Goal: Transaction & Acquisition: Purchase product/service

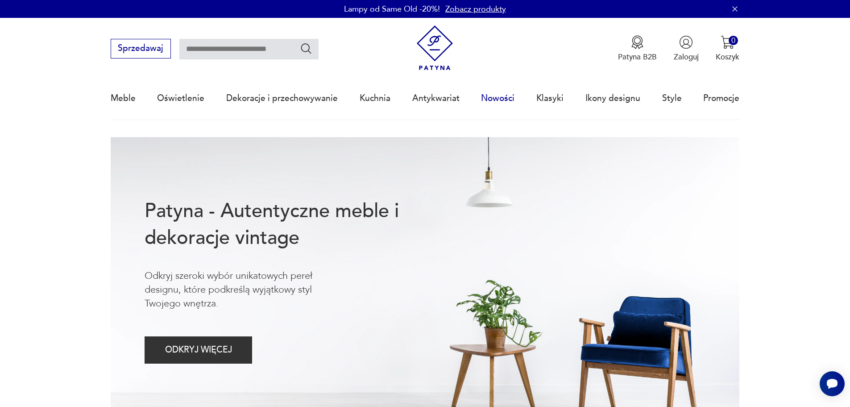
click at [507, 96] on link "Nowości" at bounding box center [497, 98] width 33 height 41
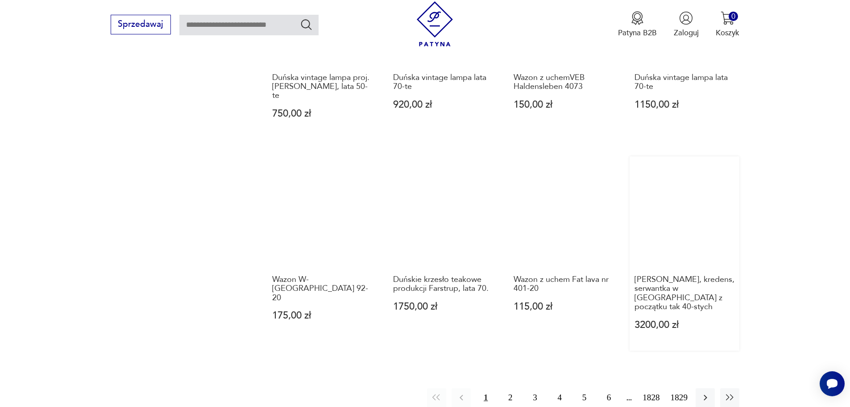
scroll to position [820, 0]
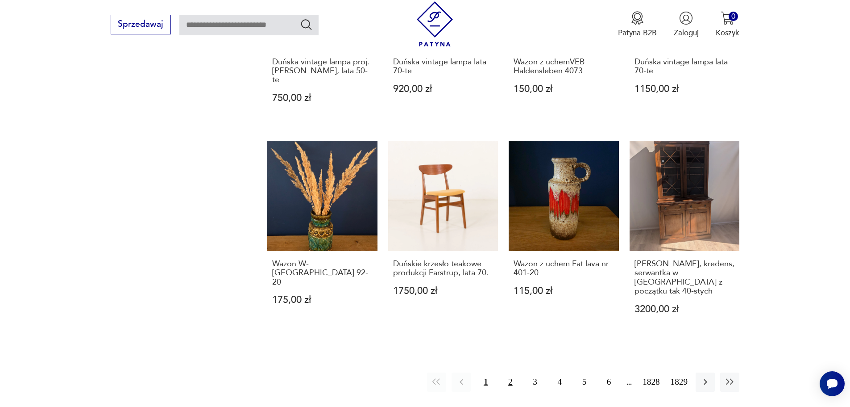
click at [511, 372] on button "2" at bounding box center [510, 381] width 19 height 19
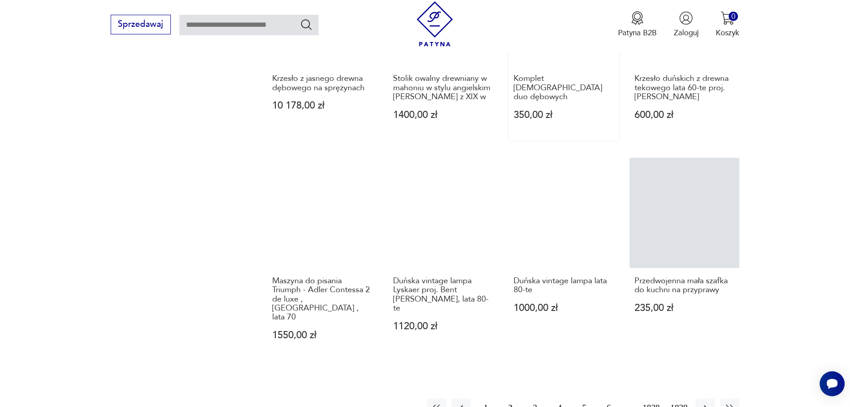
scroll to position [776, 0]
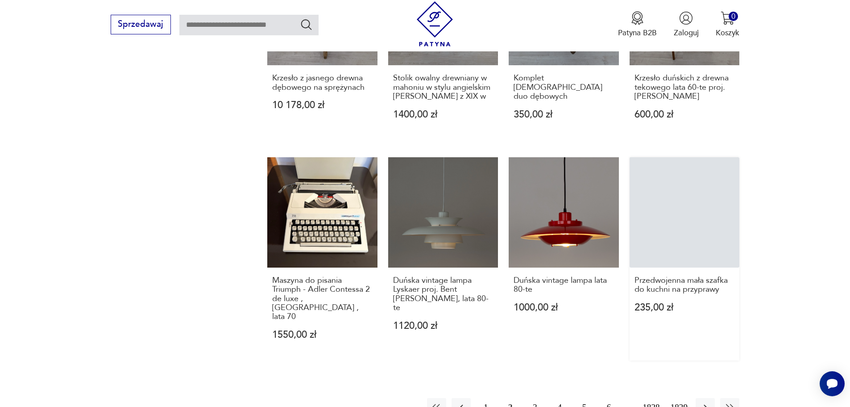
click at [686, 211] on link "Przedwojenna mała szafka do kuchni na przyprawy 235,00 zł" at bounding box center [685, 258] width 110 height 203
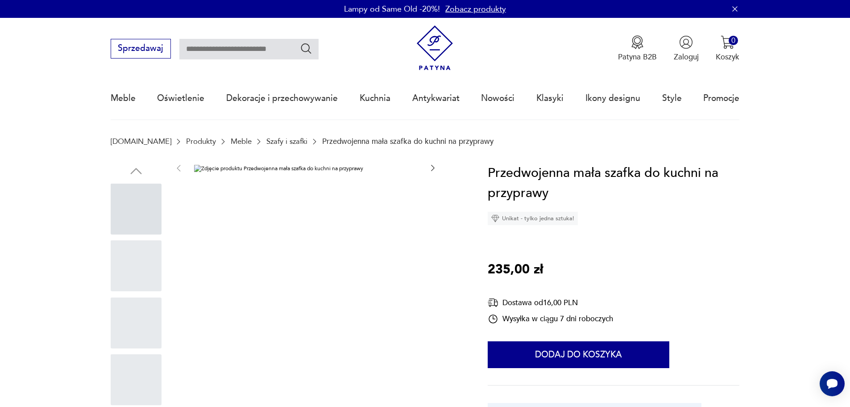
click at [293, 246] on div at bounding box center [305, 295] width 263 height 264
click at [125, 207] on div at bounding box center [136, 208] width 51 height 51
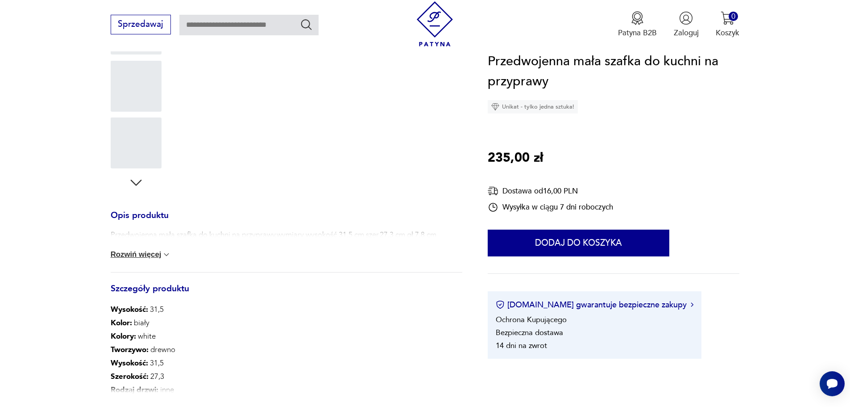
scroll to position [89, 0]
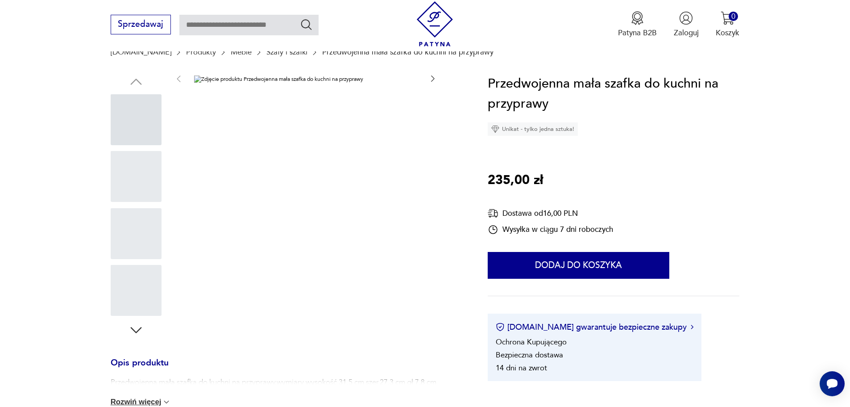
click at [145, 116] on div at bounding box center [136, 119] width 51 height 51
click at [722, 140] on div "Przedwojenna mała szafka do kuchni na przyprawy Unikat - tylko jedna sztuka! 23…" at bounding box center [614, 227] width 252 height 307
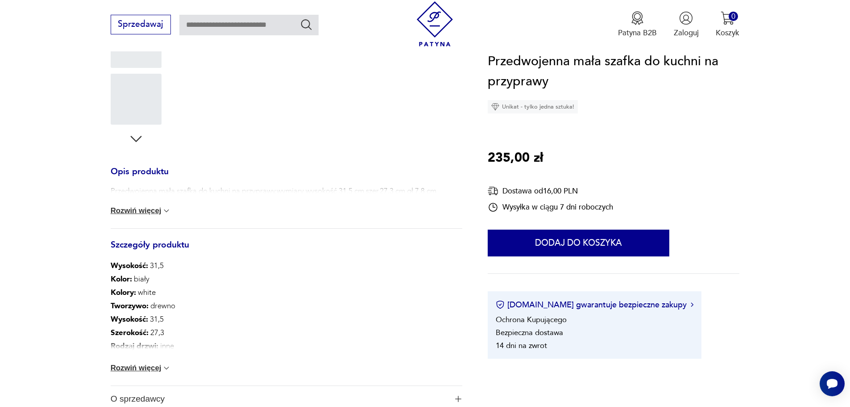
scroll to position [179, 0]
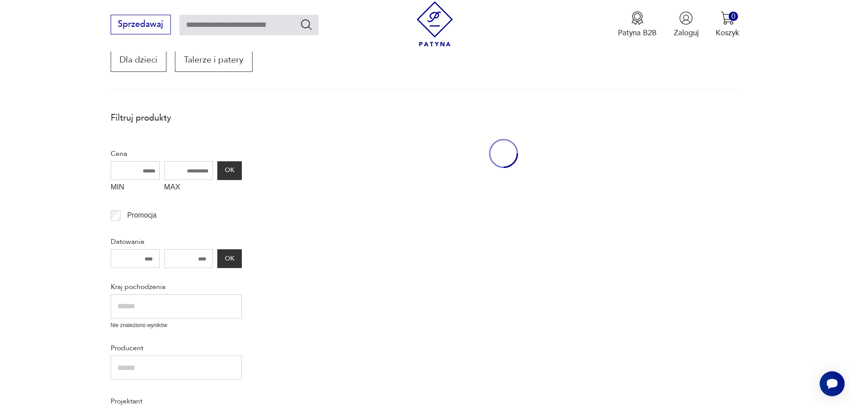
scroll to position [763, 0]
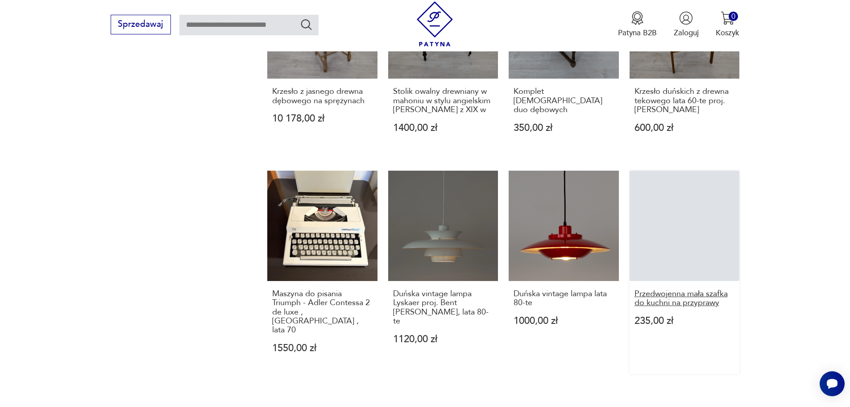
click at [697, 294] on h3 "Przedwojenna mała szafka do kuchni na przyprawy" at bounding box center [685, 298] width 100 height 18
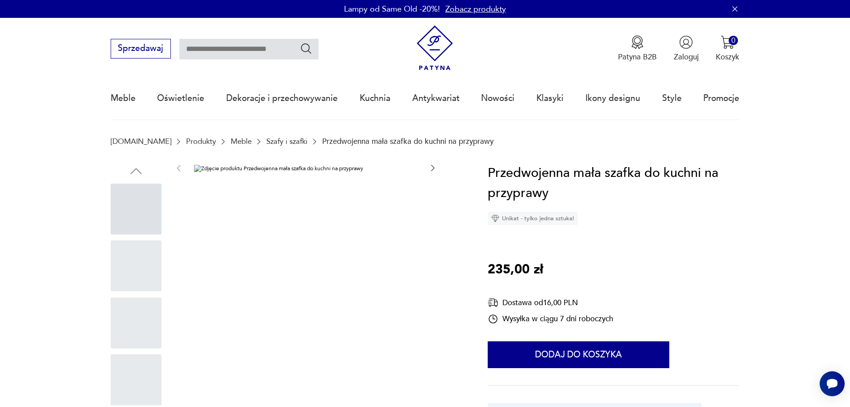
click at [265, 255] on div at bounding box center [305, 295] width 263 height 264
click at [432, 167] on icon "button" at bounding box center [433, 167] width 9 height 9
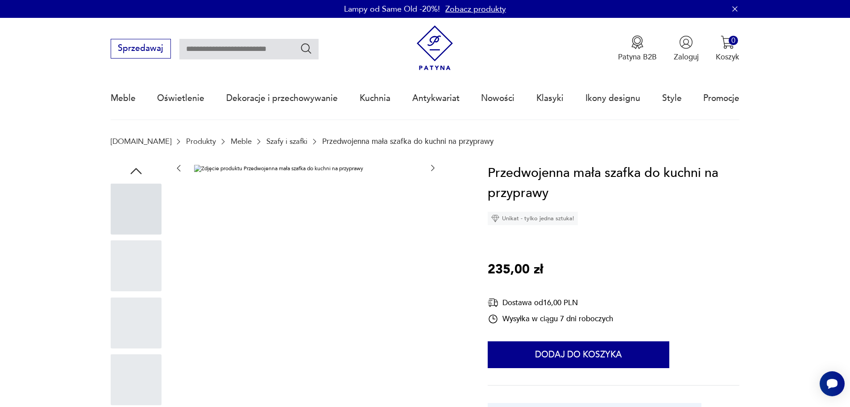
click at [432, 167] on icon "button" at bounding box center [433, 167] width 9 height 9
click at [137, 206] on div at bounding box center [136, 208] width 51 height 51
click at [144, 290] on div at bounding box center [136, 265] width 51 height 51
click at [144, 357] on div at bounding box center [136, 379] width 51 height 51
click at [139, 384] on div at bounding box center [136, 379] width 51 height 51
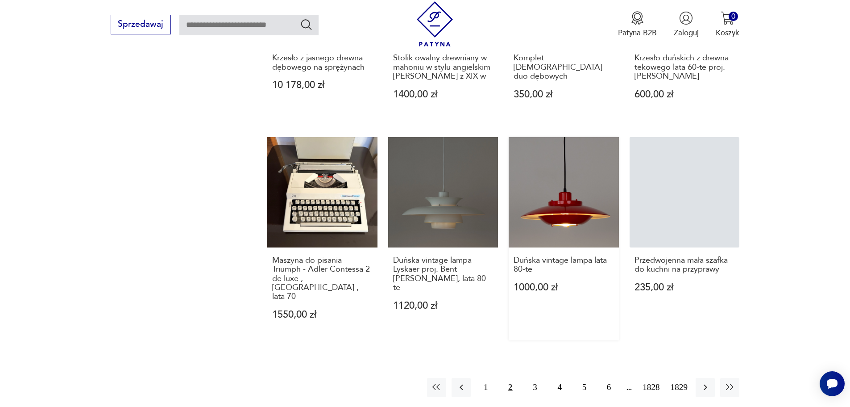
scroll to position [892, 0]
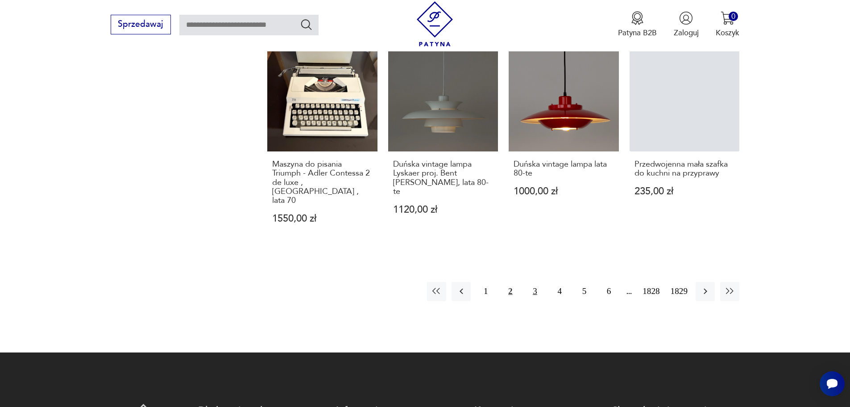
click at [537, 282] on button "3" at bounding box center [534, 291] width 19 height 19
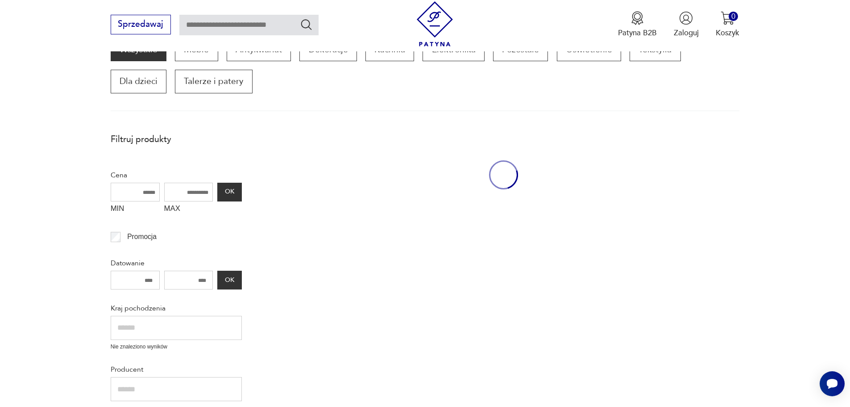
scroll to position [151, 0]
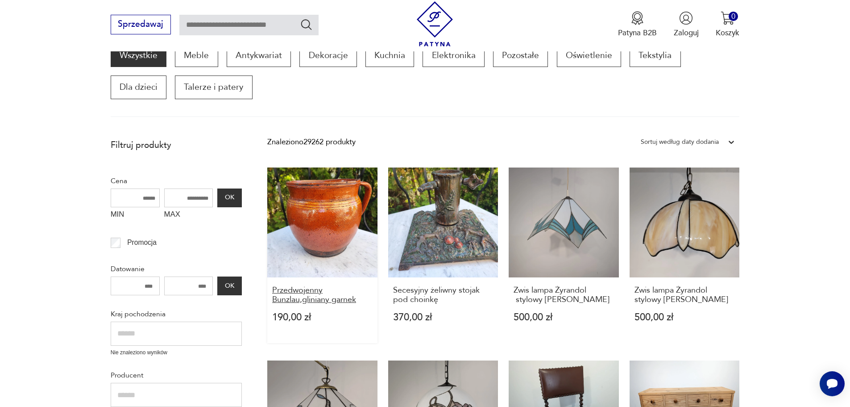
click at [311, 296] on h3 "Przedwojenny Bunzlau,gliniany garnek" at bounding box center [322, 295] width 100 height 18
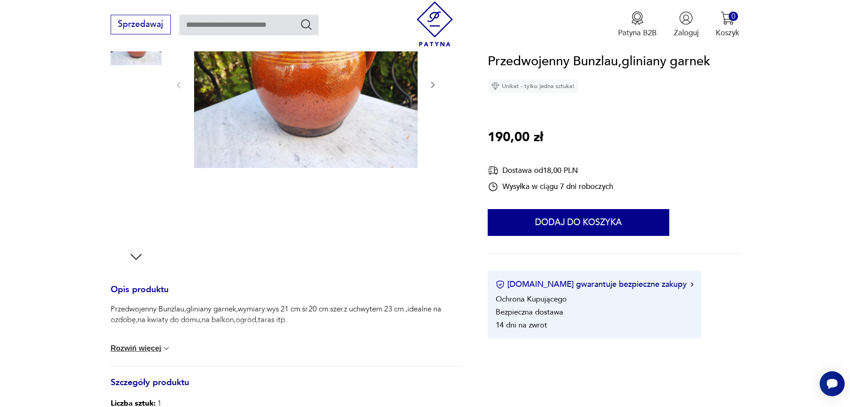
scroll to position [179, 0]
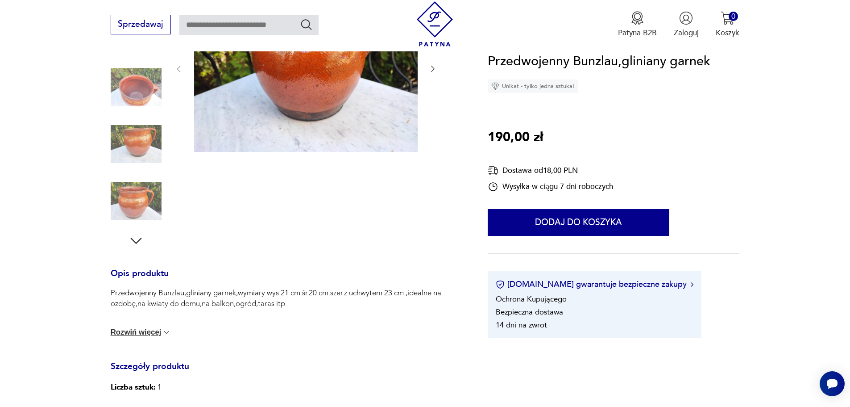
click at [150, 84] on img at bounding box center [136, 87] width 51 height 51
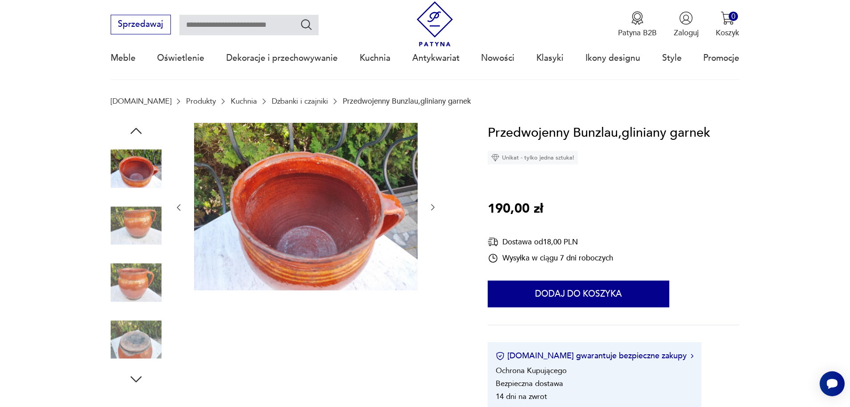
scroll to position [0, 0]
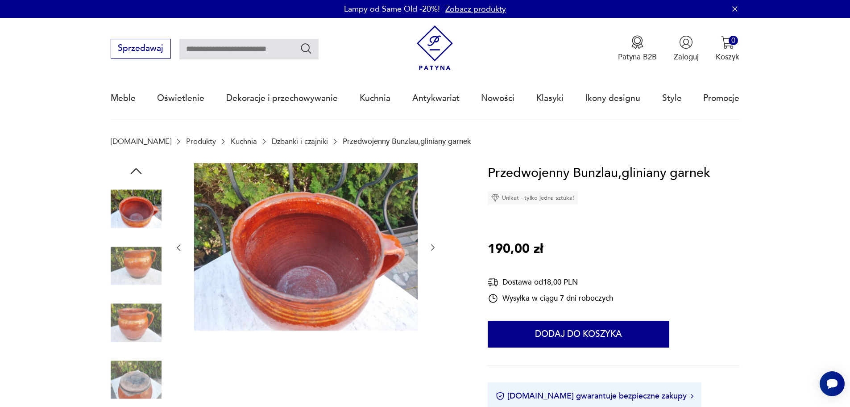
click at [140, 257] on img at bounding box center [136, 265] width 51 height 51
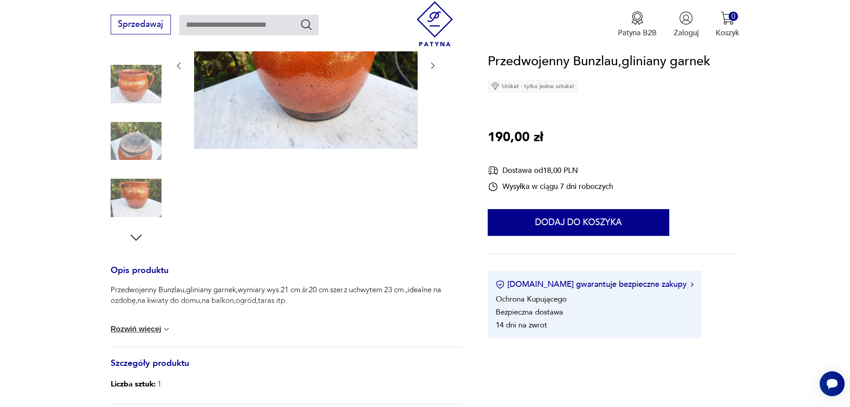
scroll to position [223, 0]
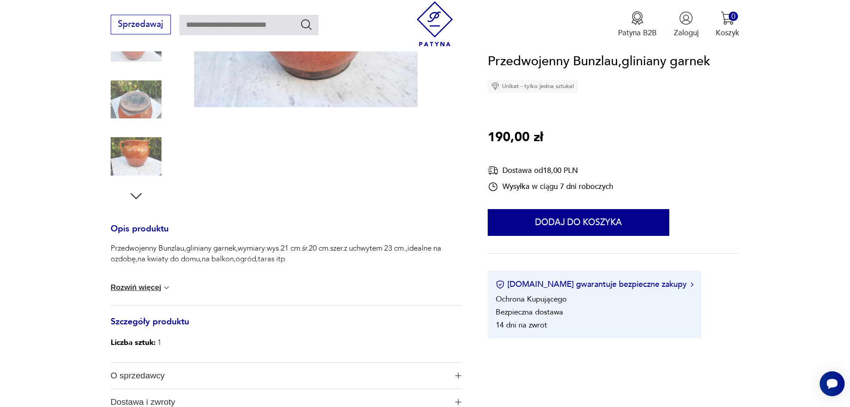
click at [150, 287] on button "Rozwiń więcej" at bounding box center [141, 287] width 61 height 9
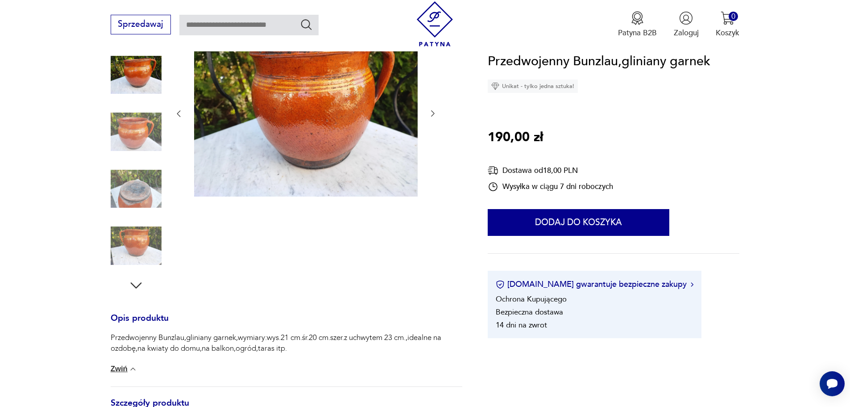
scroll to position [0, 0]
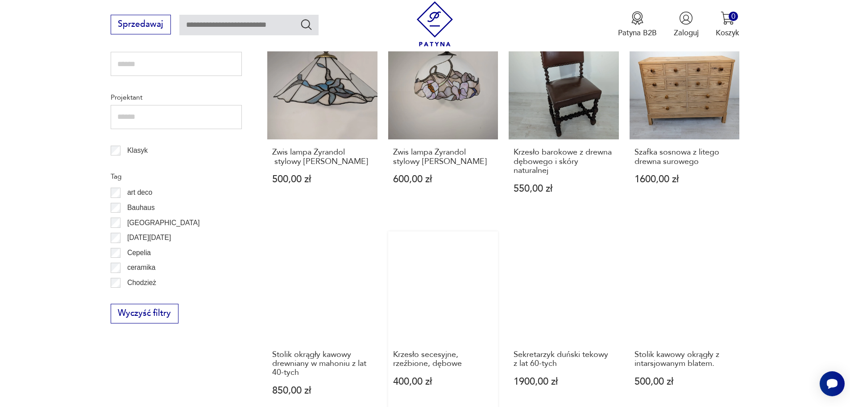
scroll to position [508, 0]
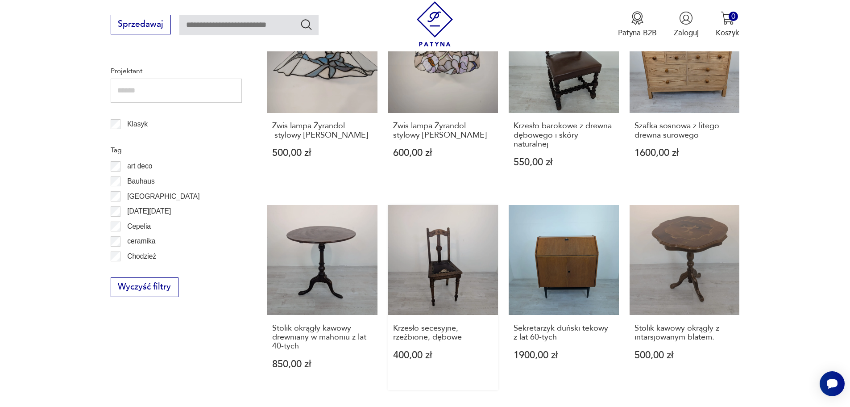
click at [435, 267] on link "Krzesło secesyjne, rzeźbione, dębowe 400,00 zł" at bounding box center [443, 297] width 110 height 185
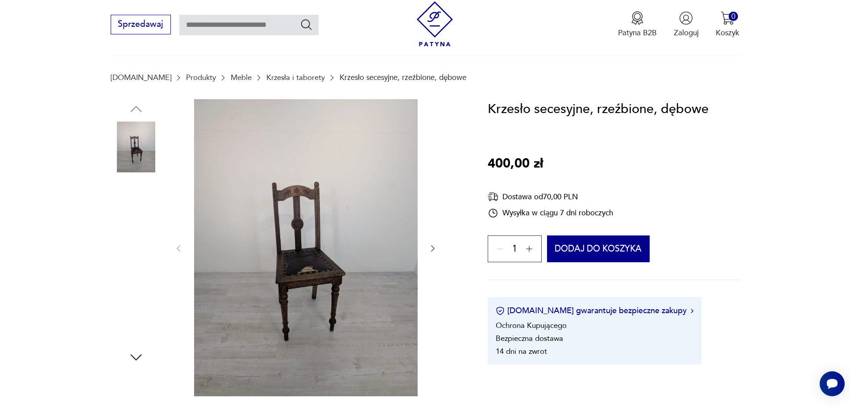
scroll to position [134, 0]
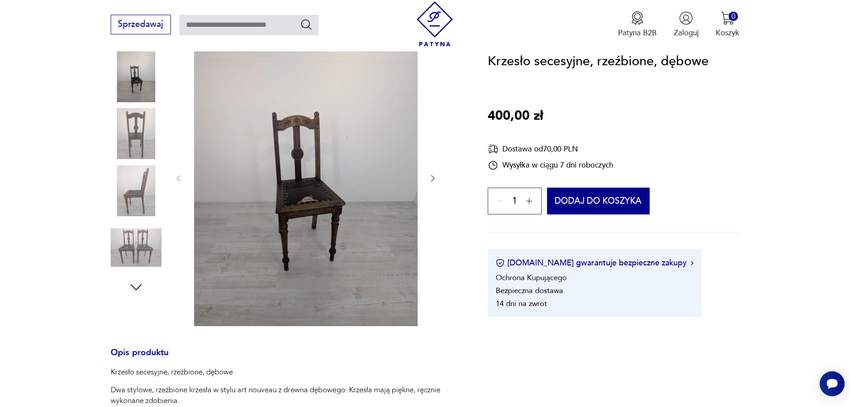
click at [132, 137] on img at bounding box center [136, 133] width 51 height 51
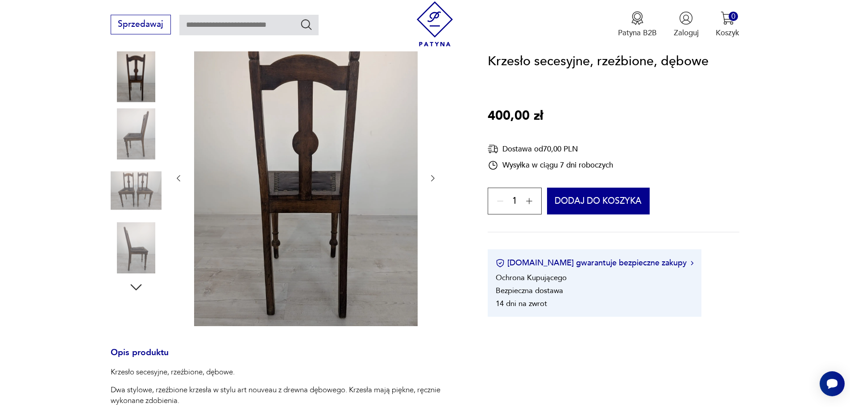
click at [143, 184] on img at bounding box center [136, 190] width 51 height 51
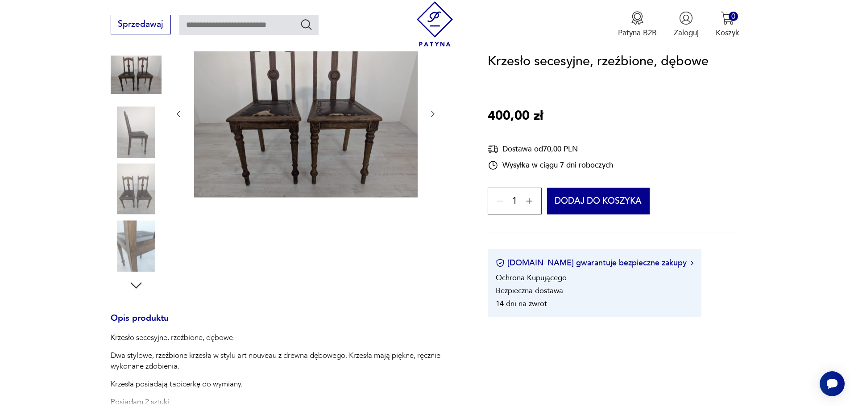
click at [137, 246] on img at bounding box center [136, 245] width 51 height 51
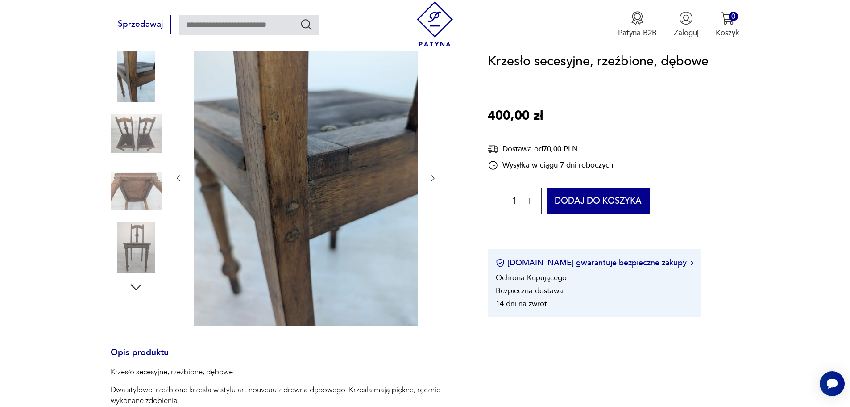
click at [135, 285] on icon "button" at bounding box center [136, 287] width 16 height 16
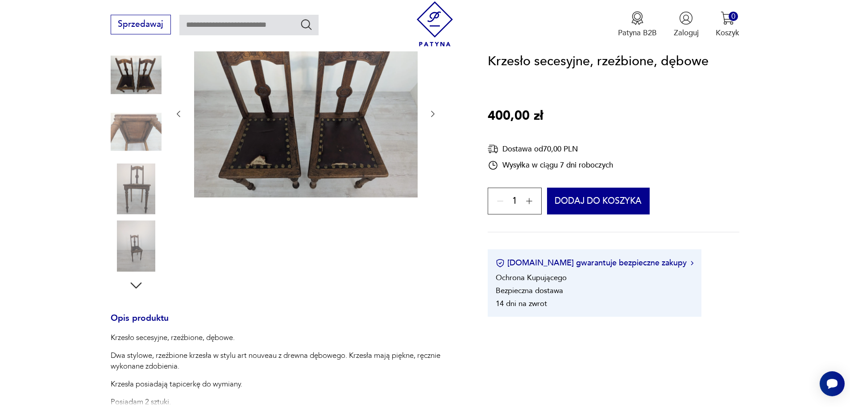
click at [143, 126] on img at bounding box center [136, 131] width 51 height 51
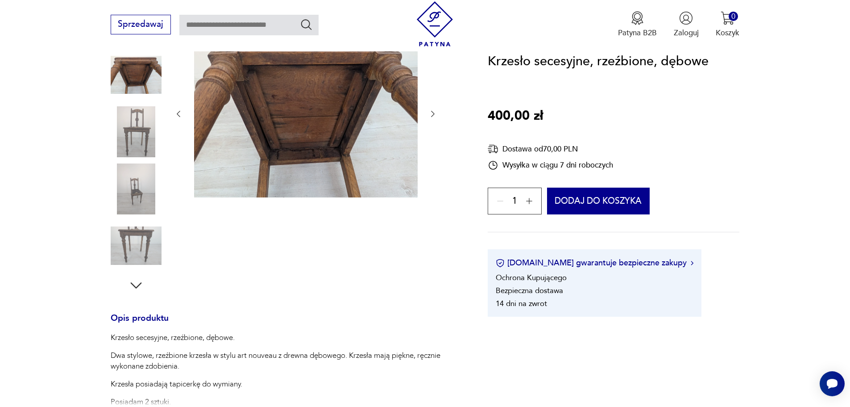
click at [140, 189] on img at bounding box center [136, 188] width 51 height 51
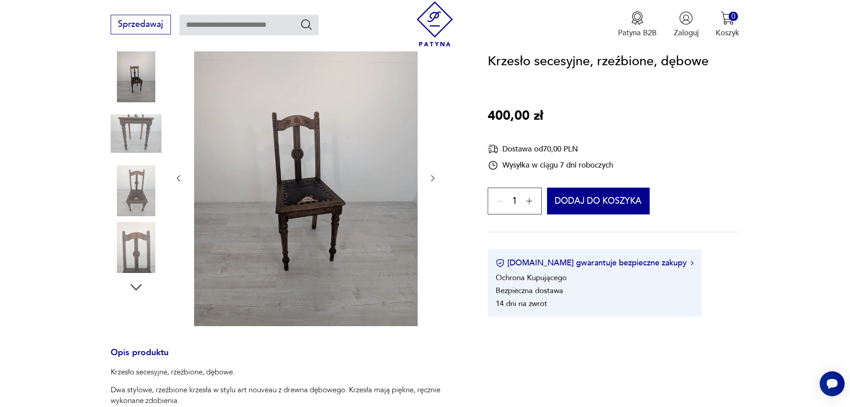
click at [146, 248] on img at bounding box center [136, 247] width 51 height 51
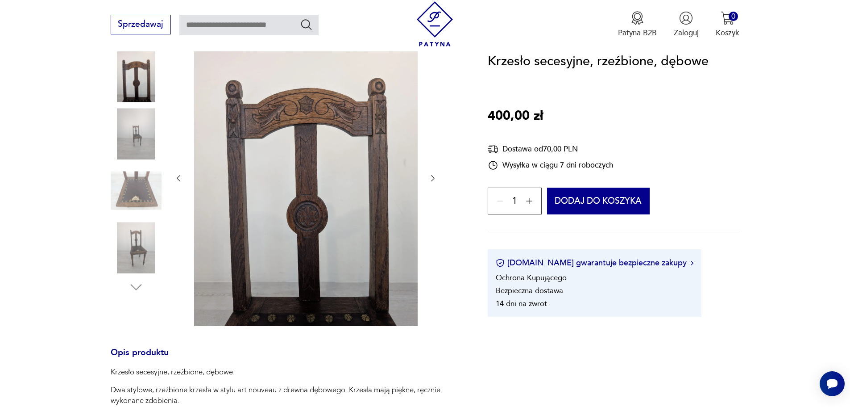
click at [135, 254] on img at bounding box center [136, 247] width 51 height 51
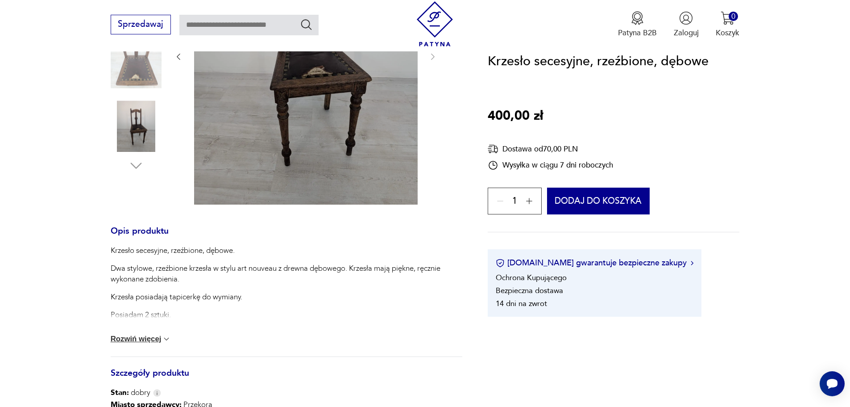
scroll to position [268, 0]
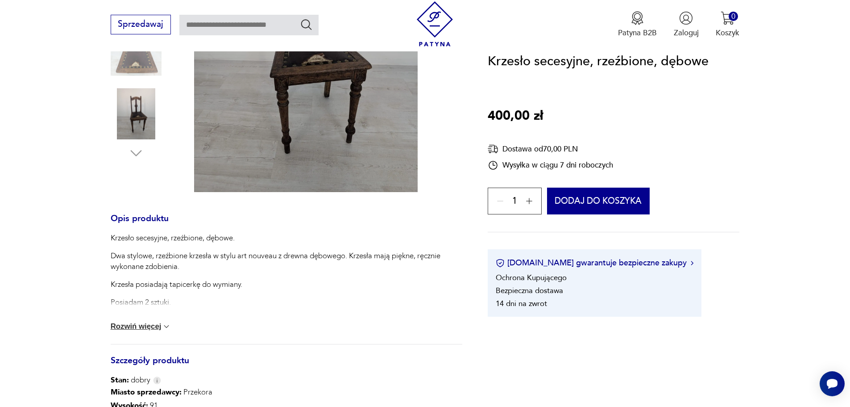
click at [150, 327] on button "Rozwiń więcej" at bounding box center [141, 326] width 61 height 9
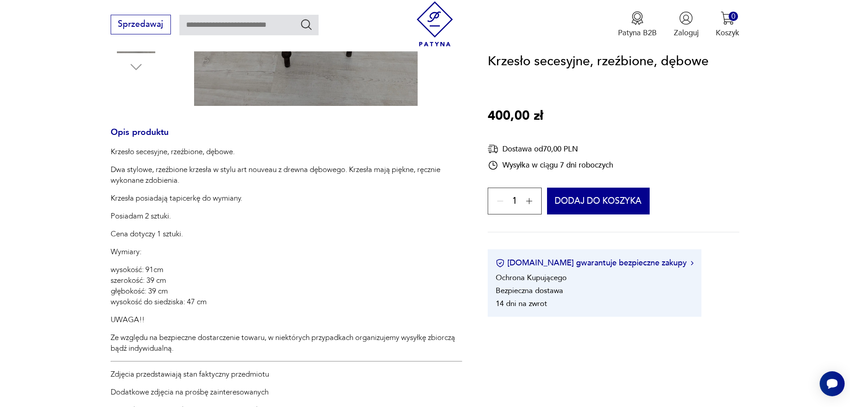
scroll to position [357, 0]
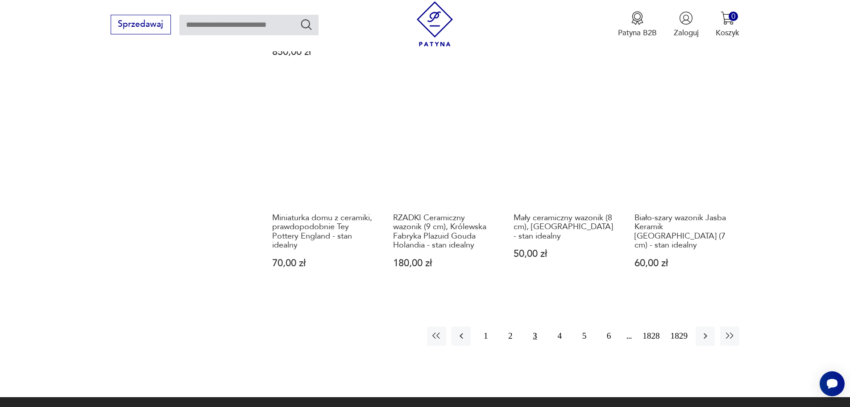
scroll to position [821, 0]
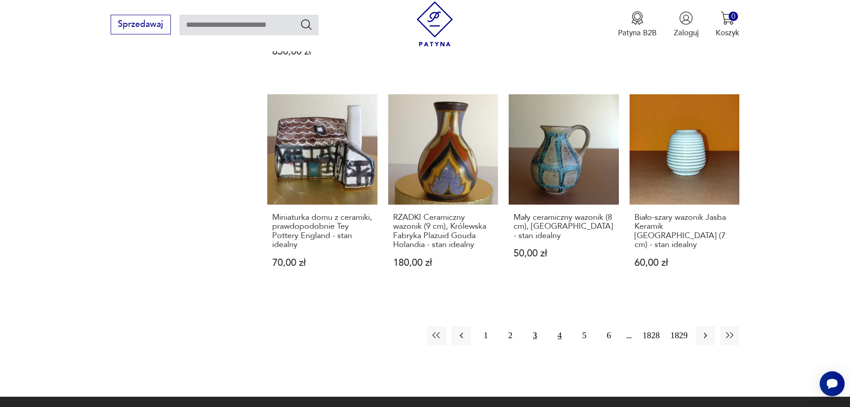
click at [561, 331] on button "4" at bounding box center [559, 335] width 19 height 19
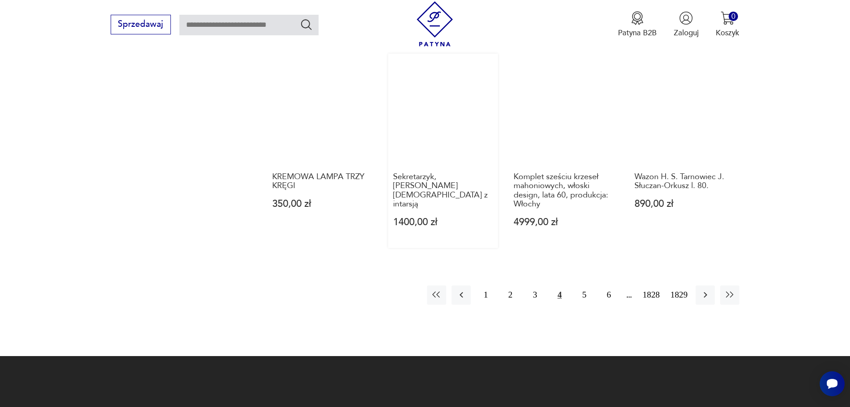
scroll to position [910, 0]
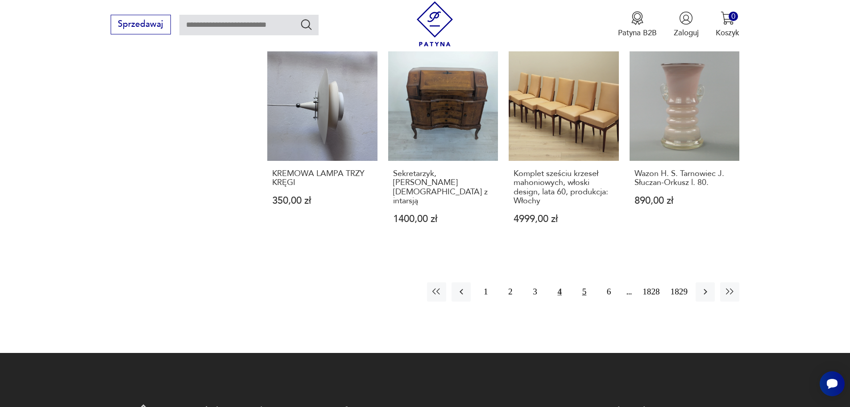
click at [584, 282] on button "5" at bounding box center [584, 291] width 19 height 19
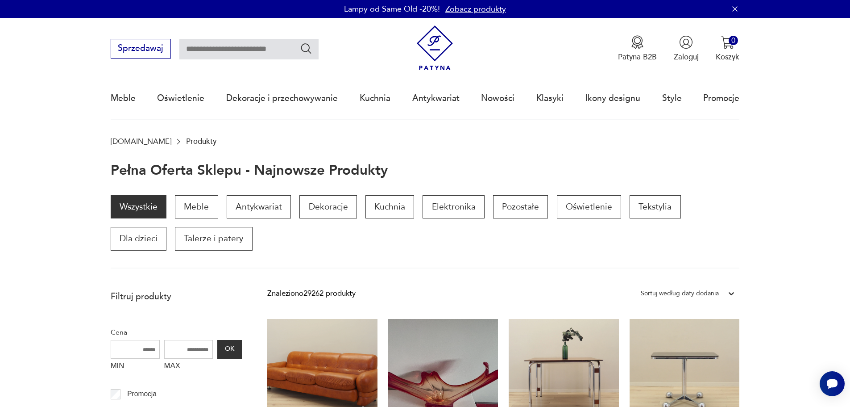
click at [236, 46] on input "text" at bounding box center [248, 49] width 139 height 21
type input "*****"
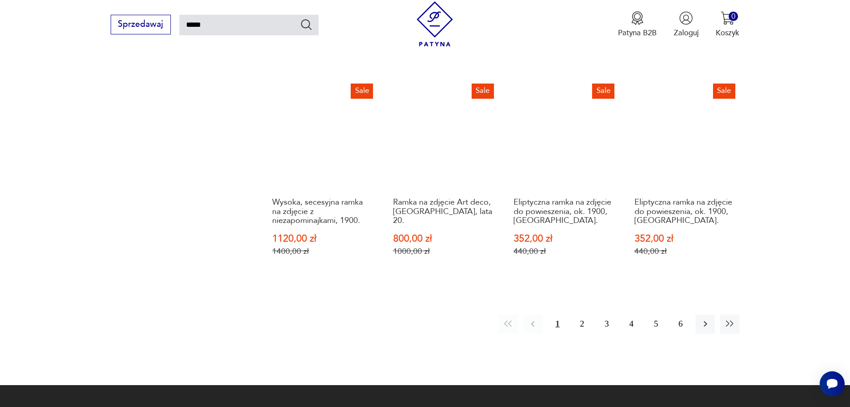
scroll to position [855, 0]
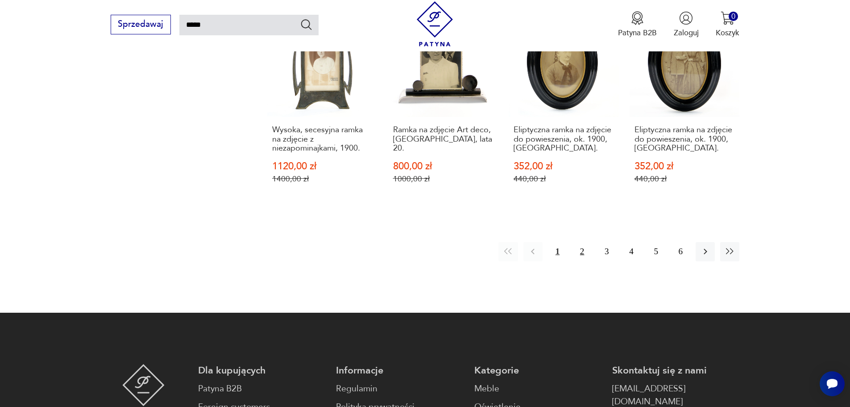
click at [580, 242] on button "2" at bounding box center [582, 251] width 19 height 19
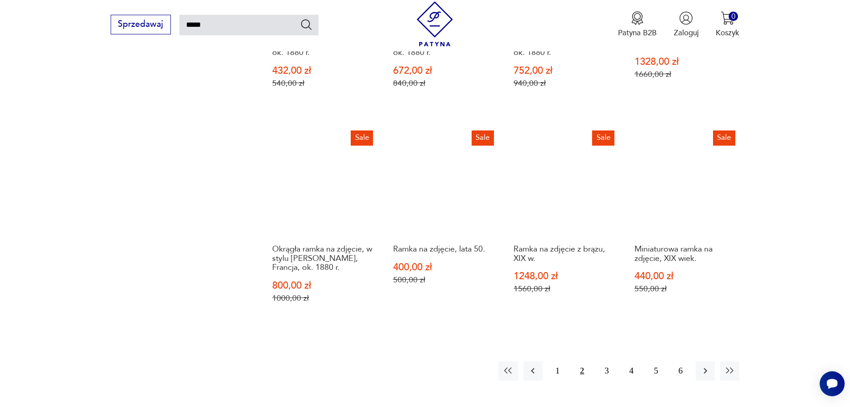
scroll to position [766, 0]
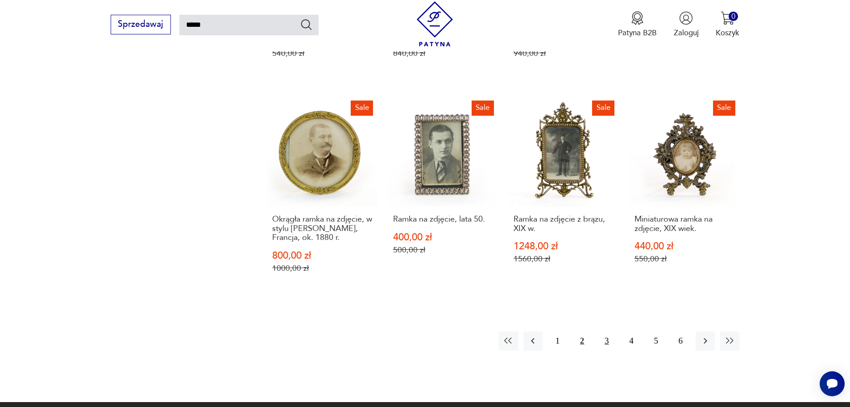
click at [604, 340] on button "3" at bounding box center [606, 340] width 19 height 19
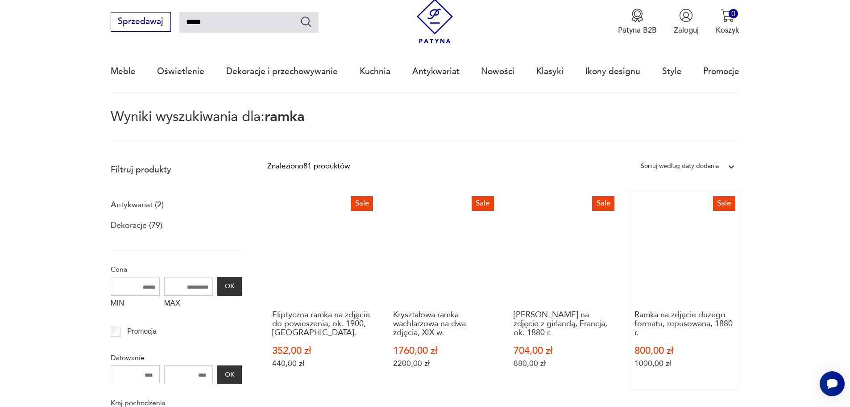
scroll to position [7, 0]
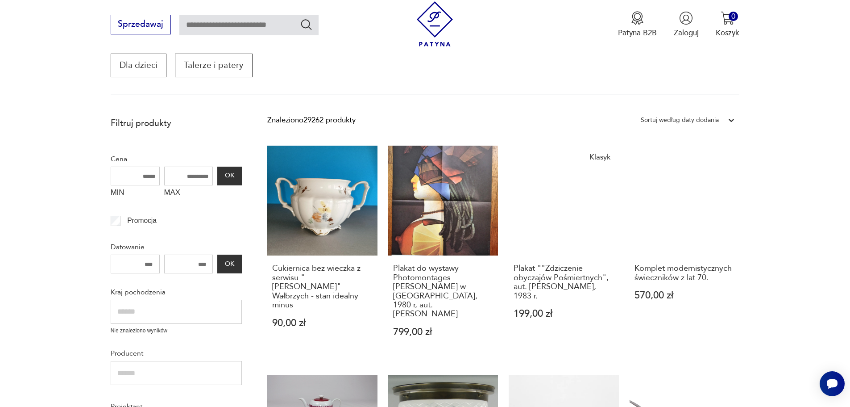
scroll to position [137, 0]
